Goal: Task Accomplishment & Management: Use online tool/utility

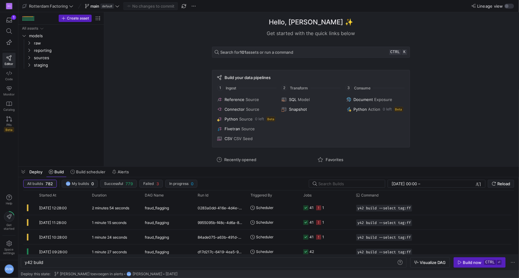
scroll to position [0, 18]
click at [84, 174] on span "Build scheduler" at bounding box center [90, 172] width 29 height 5
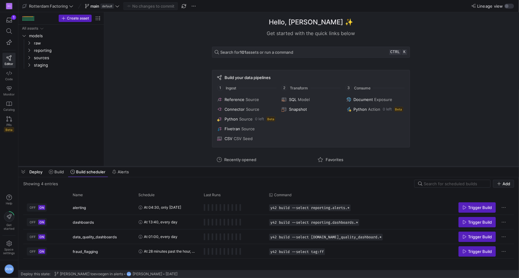
drag, startPoint x: 59, startPoint y: 173, endPoint x: 67, endPoint y: 166, distance: 10.6
click at [59, 173] on span "Build" at bounding box center [58, 172] width 9 height 5
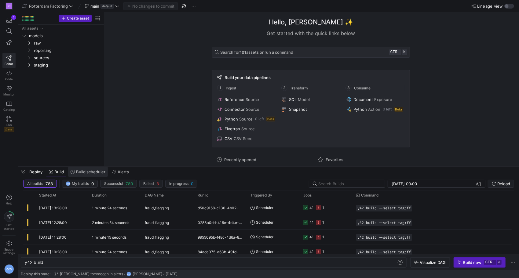
click at [83, 174] on span "Build scheduler" at bounding box center [90, 172] width 29 height 5
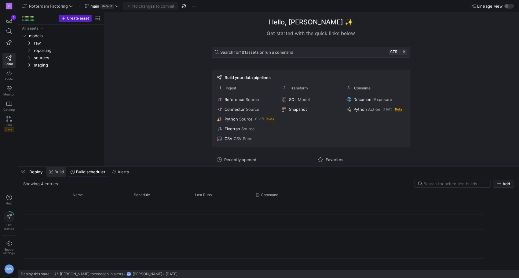
click at [58, 171] on span "Build" at bounding box center [58, 172] width 9 height 5
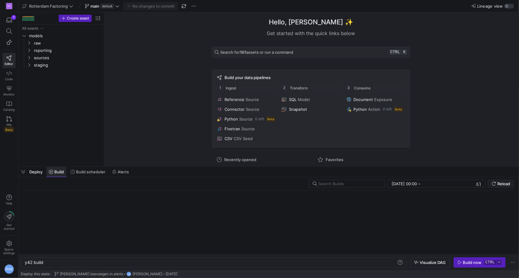
scroll to position [0, 18]
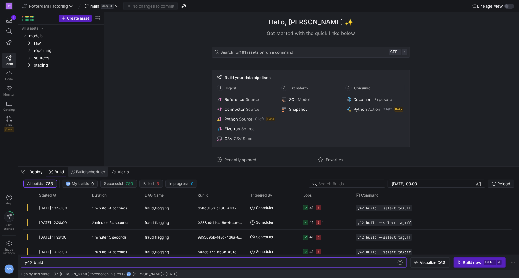
click at [83, 171] on span "Build scheduler" at bounding box center [90, 172] width 29 height 5
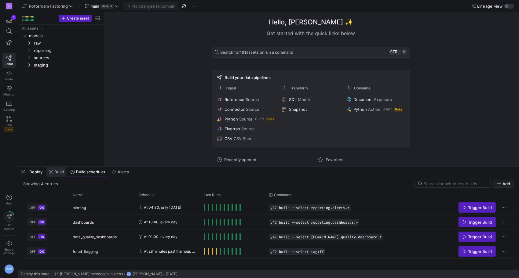
click at [54, 170] on span "Build" at bounding box center [56, 172] width 15 height 5
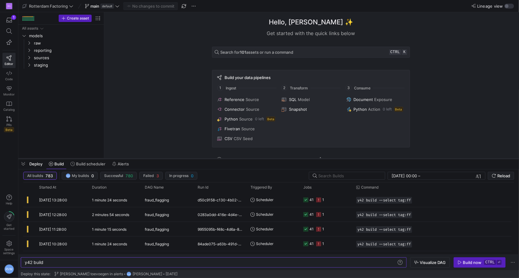
drag, startPoint x: 167, startPoint y: 166, endPoint x: 166, endPoint y: 158, distance: 7.4
click at [166, 158] on div at bounding box center [268, 159] width 501 height 2
